Goal: Navigation & Orientation: Find specific page/section

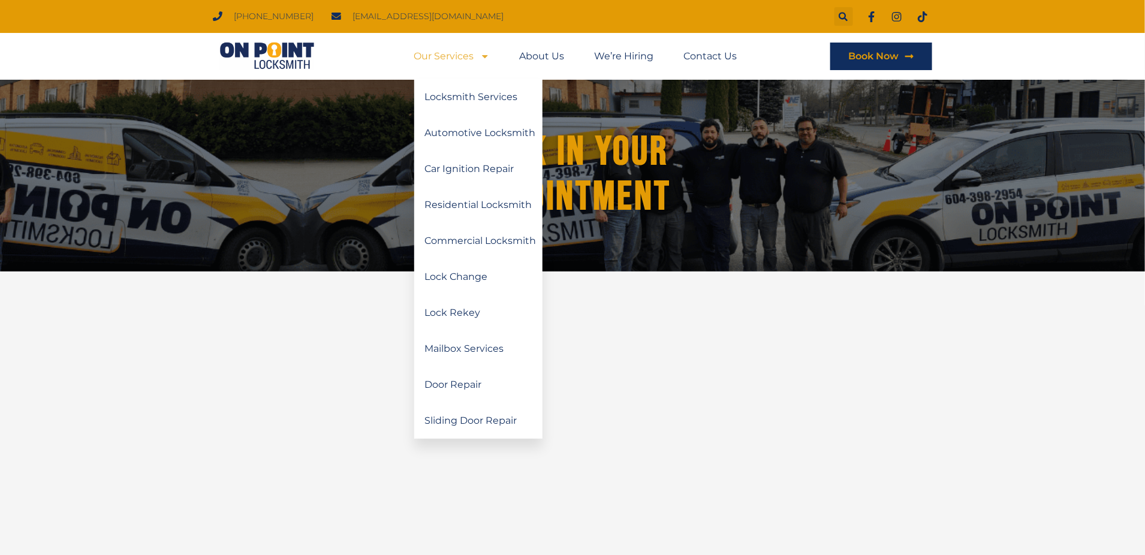
click at [466, 62] on link "Our Services" at bounding box center [452, 57] width 76 height 28
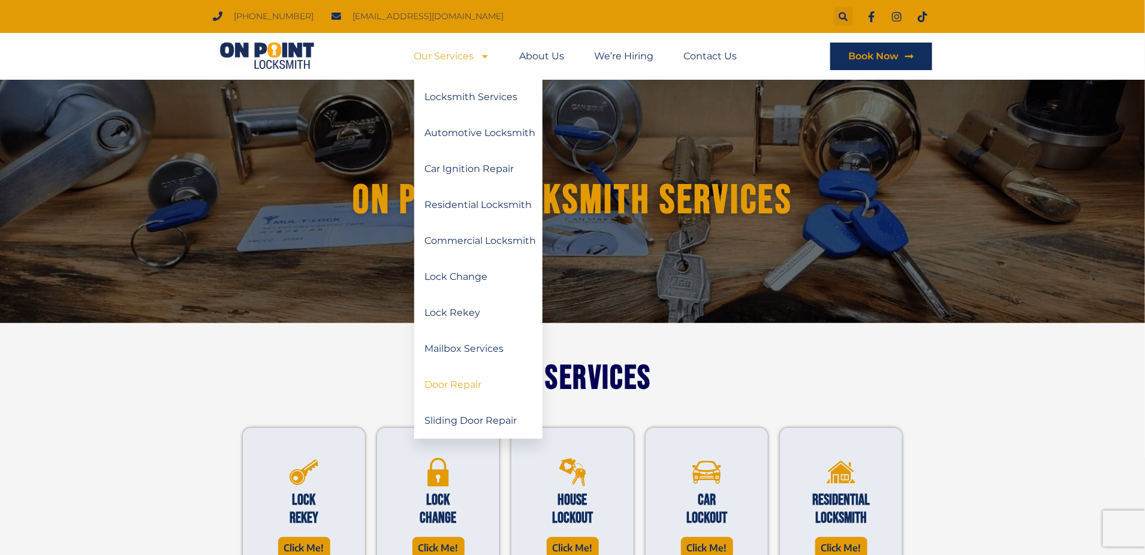
click at [471, 390] on link "Door Repair" at bounding box center [478, 385] width 128 height 36
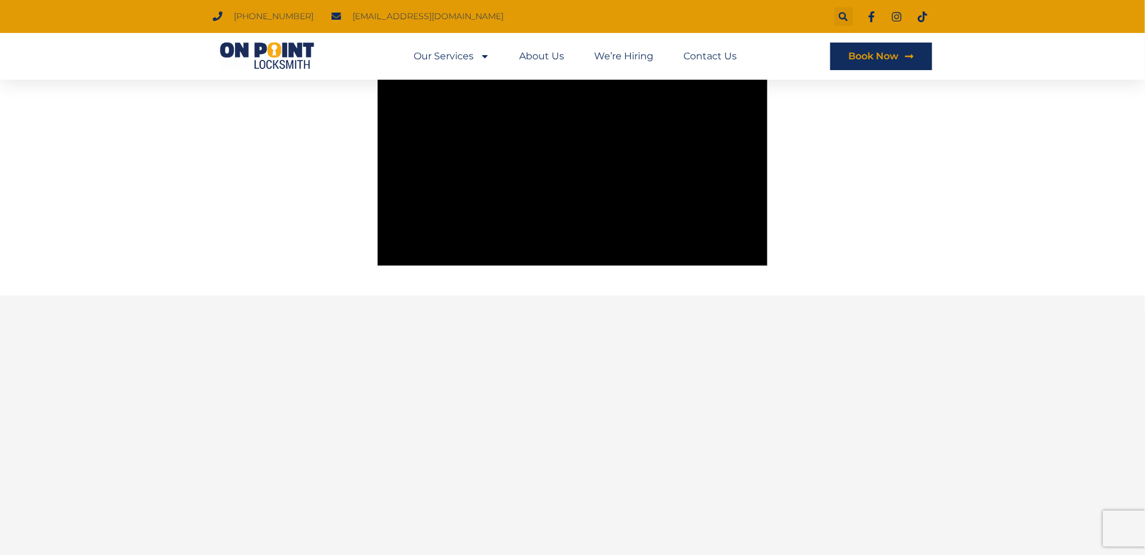
scroll to position [1618, 0]
